Goal: Task Accomplishment & Management: Manage account settings

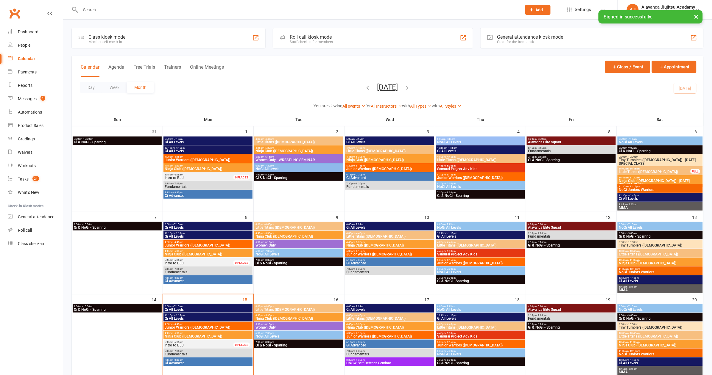
click at [164, 12] on input "text" at bounding box center [298, 10] width 439 height 8
type input "o"
type input "c"
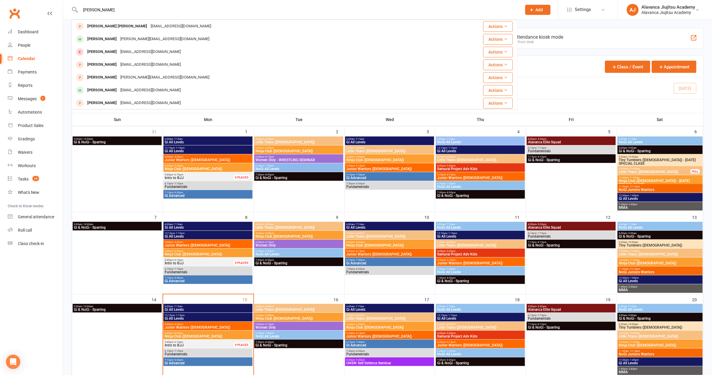
type input "[PERSON_NAME]"
drag, startPoint x: 165, startPoint y: 13, endPoint x: 152, endPoint y: 44, distance: 33.9
click at [152, 44] on div "[PERSON_NAME] [PERSON_NAME][EMAIL_ADDRESS][DOMAIN_NAME]" at bounding box center [257, 39] width 370 height 12
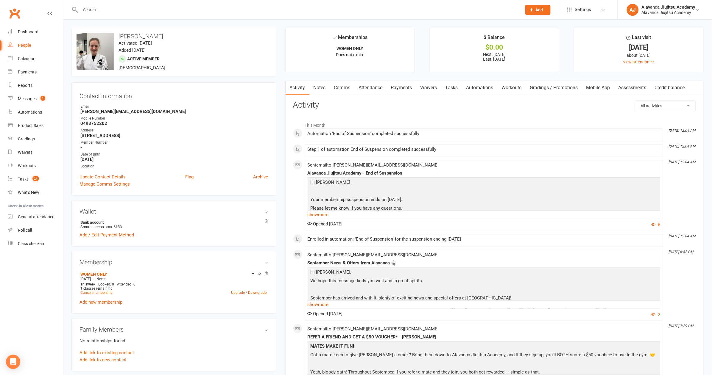
click at [209, 110] on strong "[PERSON_NAME][EMAIL_ADDRESS][DOMAIN_NAME]" at bounding box center [174, 111] width 188 height 5
click at [400, 88] on link "Payments" at bounding box center [401, 88] width 29 height 14
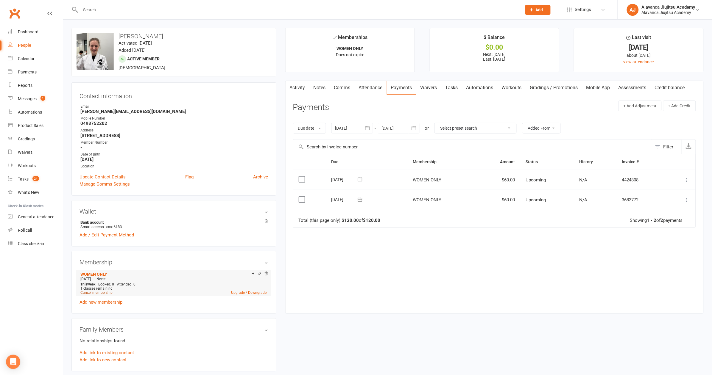
click at [90, 291] on link "Cancel membership" at bounding box center [96, 293] width 32 height 4
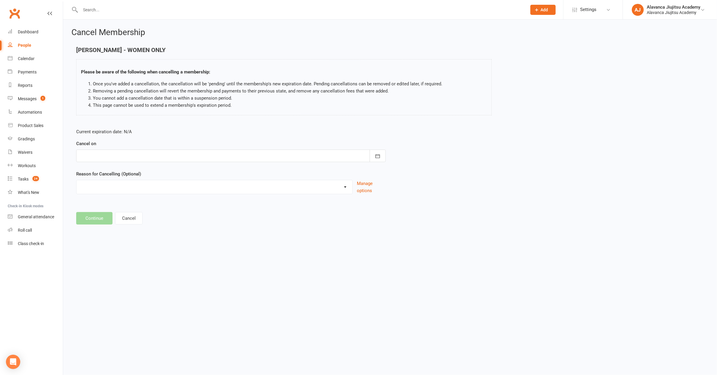
click at [166, 161] on div at bounding box center [231, 156] width 310 height 13
click at [114, 219] on button "15" at bounding box center [113, 216] width 13 height 11
type input "[DATE]"
select select "2"
click at [96, 216] on button "Continue" at bounding box center [94, 218] width 36 height 13
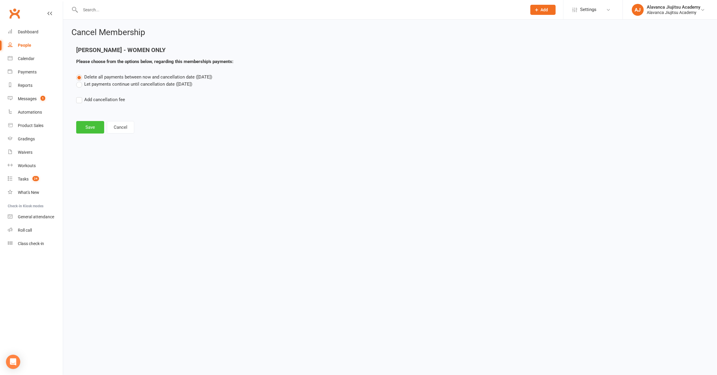
click at [93, 125] on button "Save" at bounding box center [90, 127] width 28 height 13
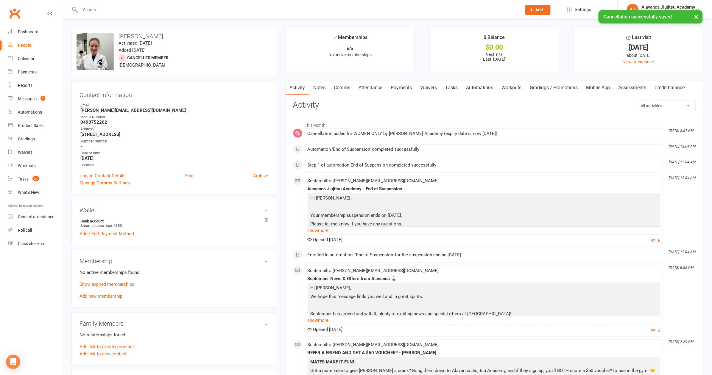
click at [169, 122] on strong "0498752202" at bounding box center [174, 122] width 188 height 5
click at [179, 117] on div "Mobile Number" at bounding box center [174, 118] width 188 height 6
click at [172, 113] on strong "[PERSON_NAME][EMAIL_ADDRESS][DOMAIN_NAME]" at bounding box center [174, 110] width 188 height 5
click at [198, 103] on div "Email" at bounding box center [174, 106] width 188 height 6
click at [40, 98] on count-badge "1" at bounding box center [42, 98] width 8 height 5
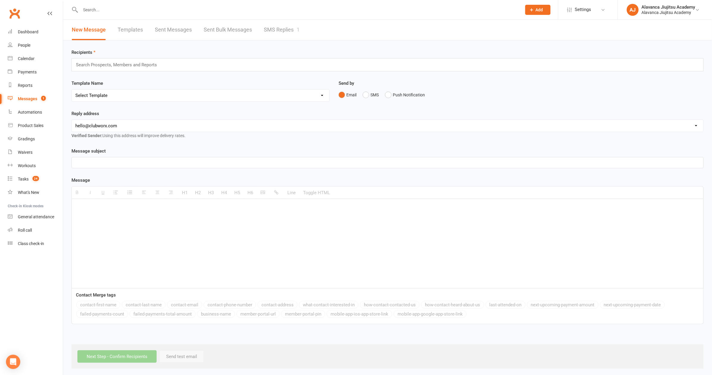
click at [290, 32] on link "SMS Replies 1" at bounding box center [282, 30] width 36 height 21
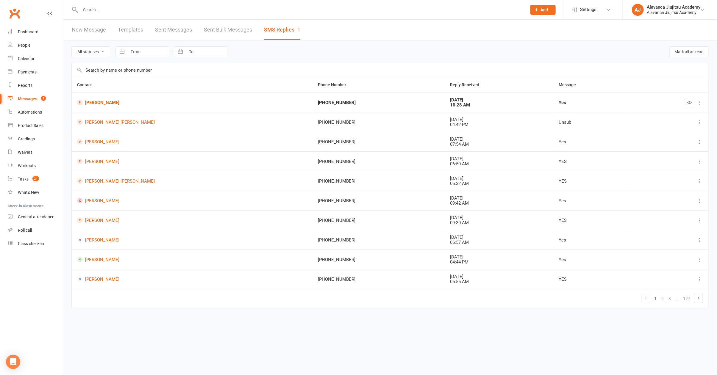
click at [205, 110] on td "[PERSON_NAME]" at bounding box center [192, 103] width 241 height 20
click at [687, 106] on button "button" at bounding box center [690, 103] width 10 height 10
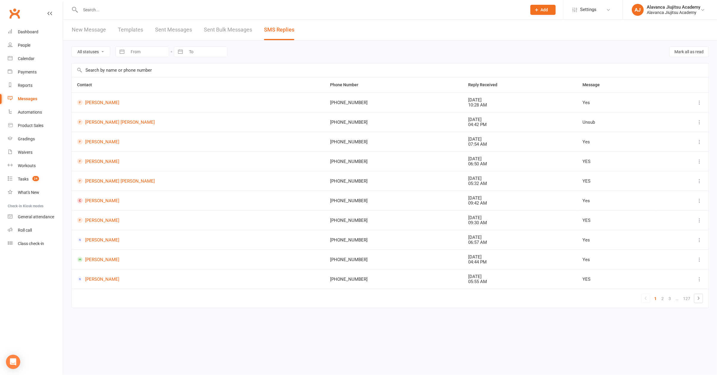
click at [640, 0] on html "Prospect Member Non-attending contact Class / event Appointment Grading event T…" at bounding box center [358, 166] width 717 height 333
